Goal: Navigation & Orientation: Find specific page/section

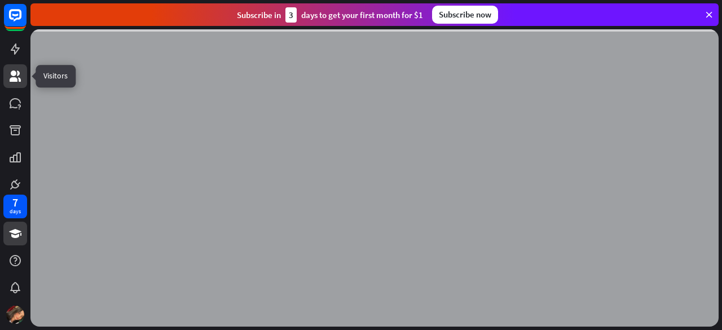
click at [14, 80] on icon at bounding box center [15, 76] width 11 height 11
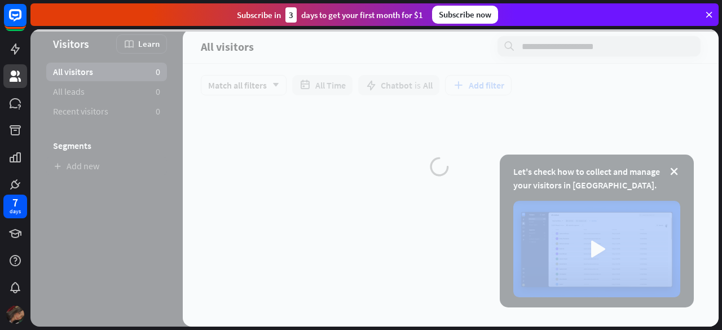
click at [15, 311] on img at bounding box center [15, 315] width 18 height 18
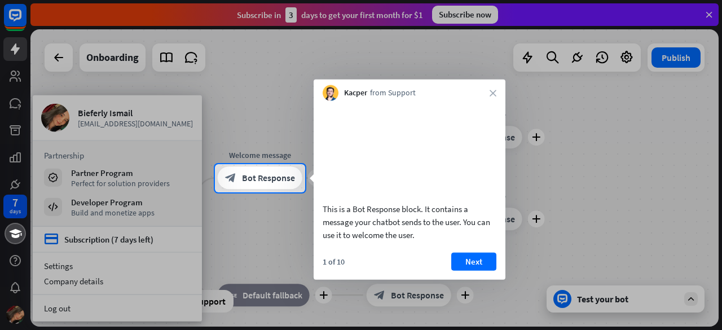
click at [706, 14] on div at bounding box center [361, 82] width 722 height 164
click at [495, 93] on icon "close" at bounding box center [493, 93] width 7 height 7
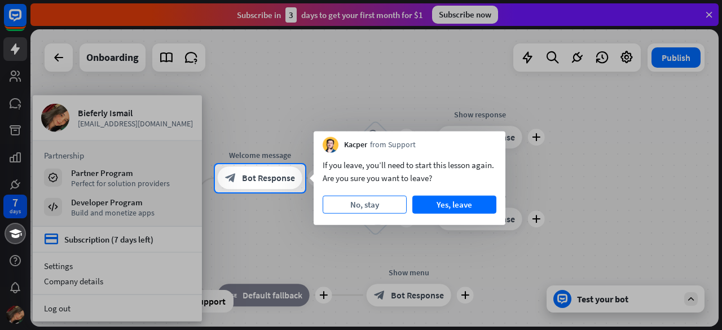
click at [373, 207] on button "No, stay" at bounding box center [365, 205] width 84 height 18
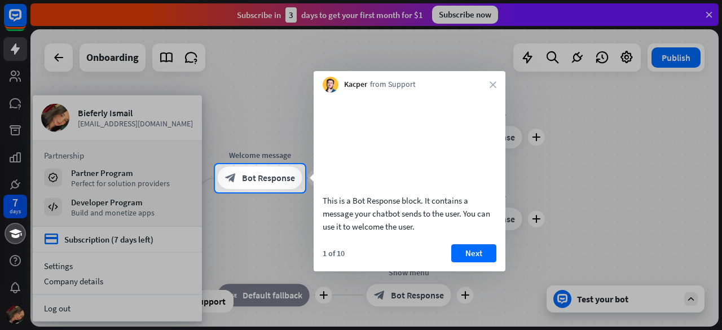
click at [491, 81] on div "Kacper from Support close" at bounding box center [410, 81] width 192 height 21
click at [495, 85] on icon "close" at bounding box center [493, 84] width 7 height 7
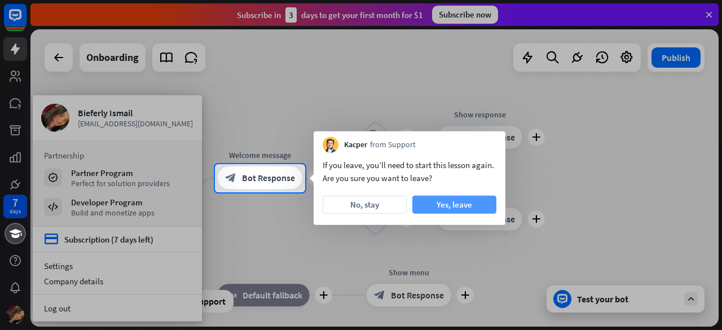
click at [474, 199] on button "Yes, leave" at bounding box center [454, 205] width 84 height 18
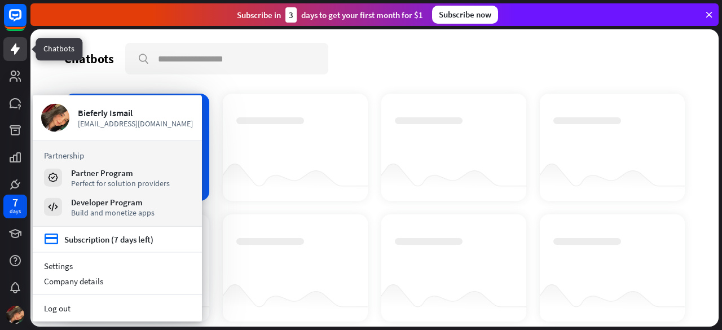
click at [15, 60] on link at bounding box center [15, 49] width 24 height 24
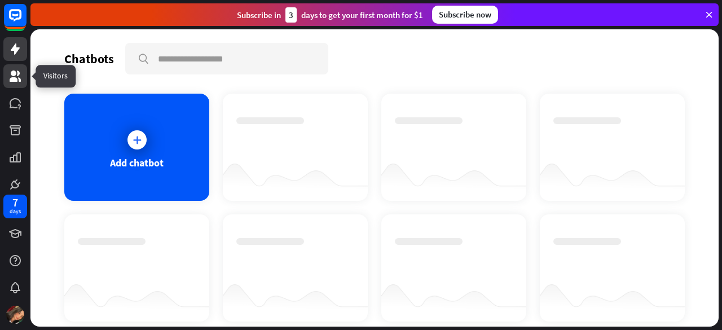
click at [11, 80] on icon at bounding box center [15, 76] width 11 height 11
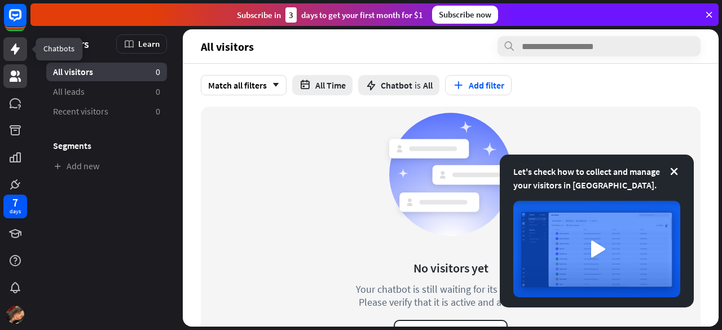
click at [14, 50] on icon at bounding box center [15, 48] width 9 height 11
